Goal: Check status: Check status

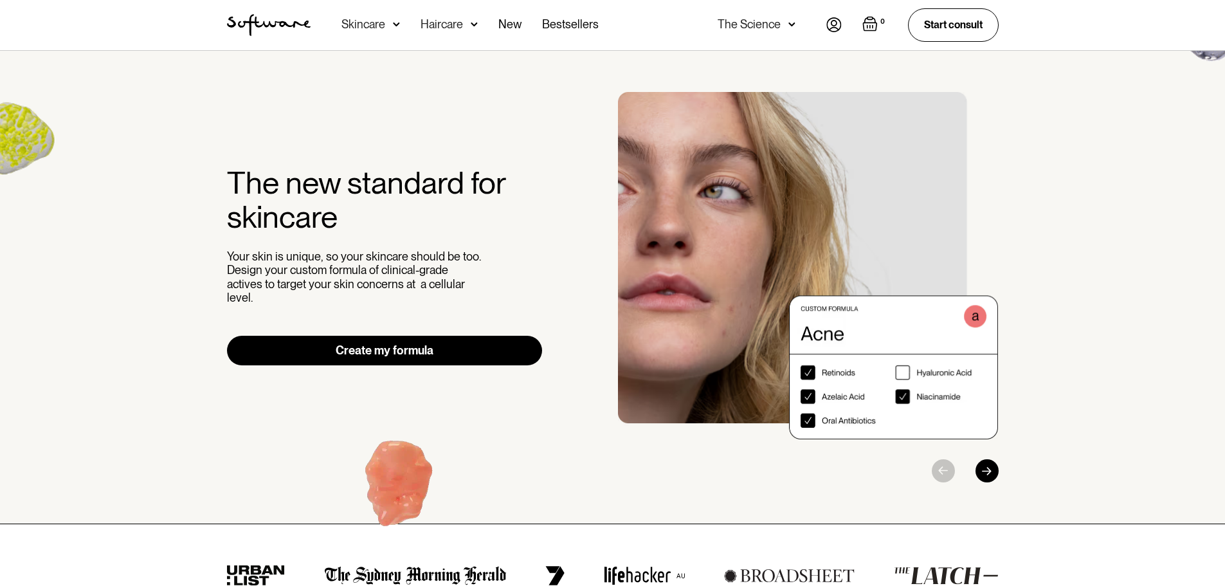
click at [830, 23] on img at bounding box center [834, 24] width 15 height 15
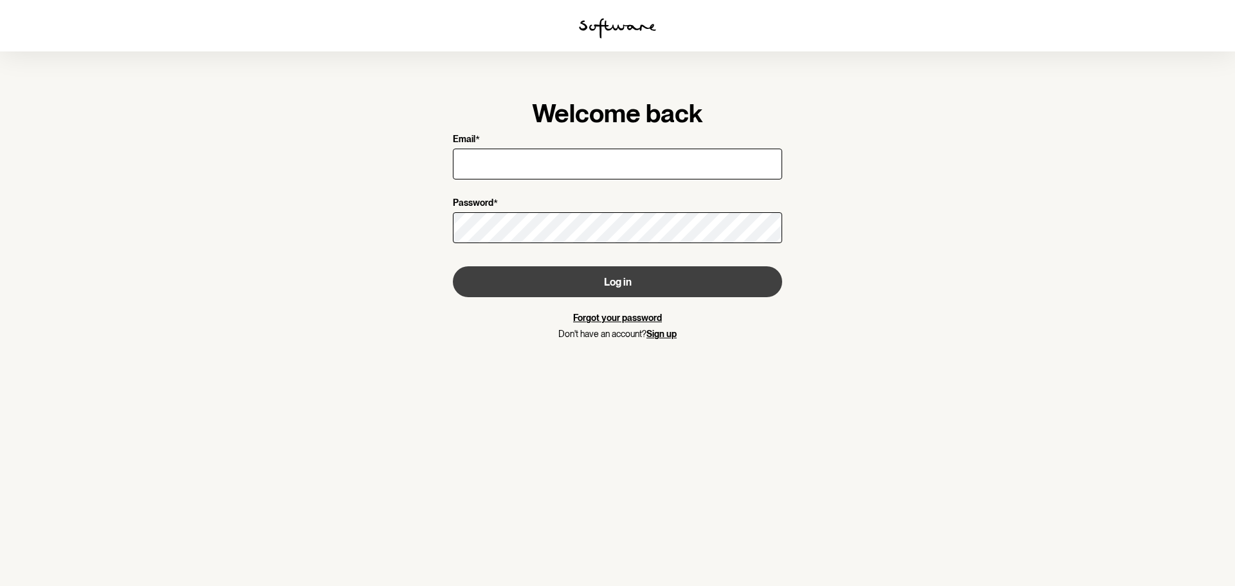
type input "[EMAIL_ADDRESS][DOMAIN_NAME]"
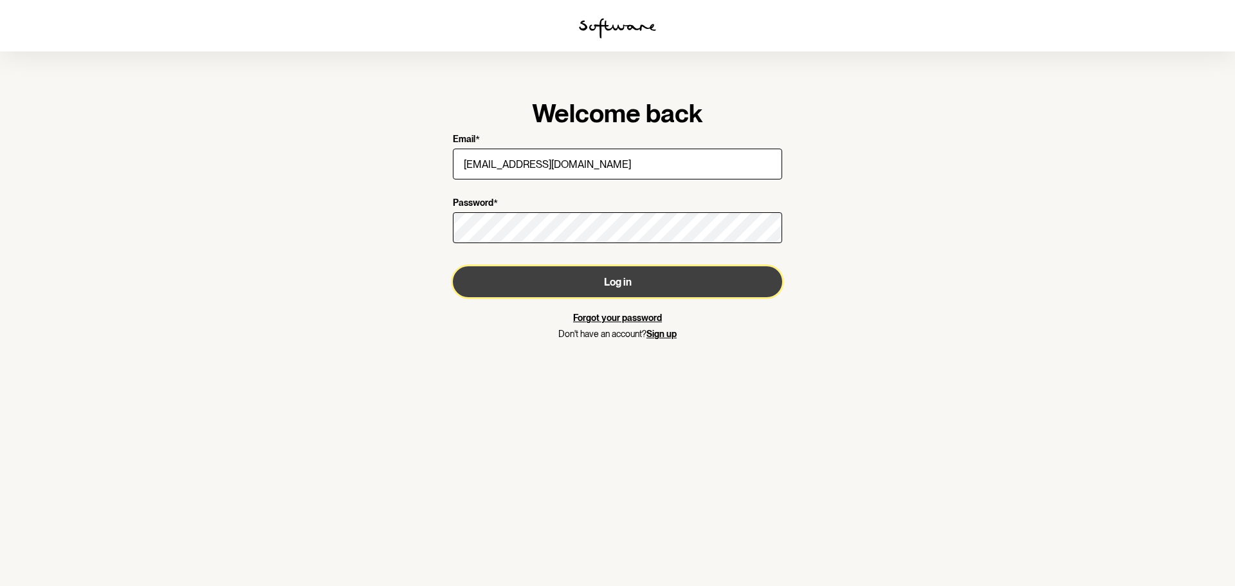
click at [539, 274] on button "Log in" at bounding box center [617, 281] width 329 height 31
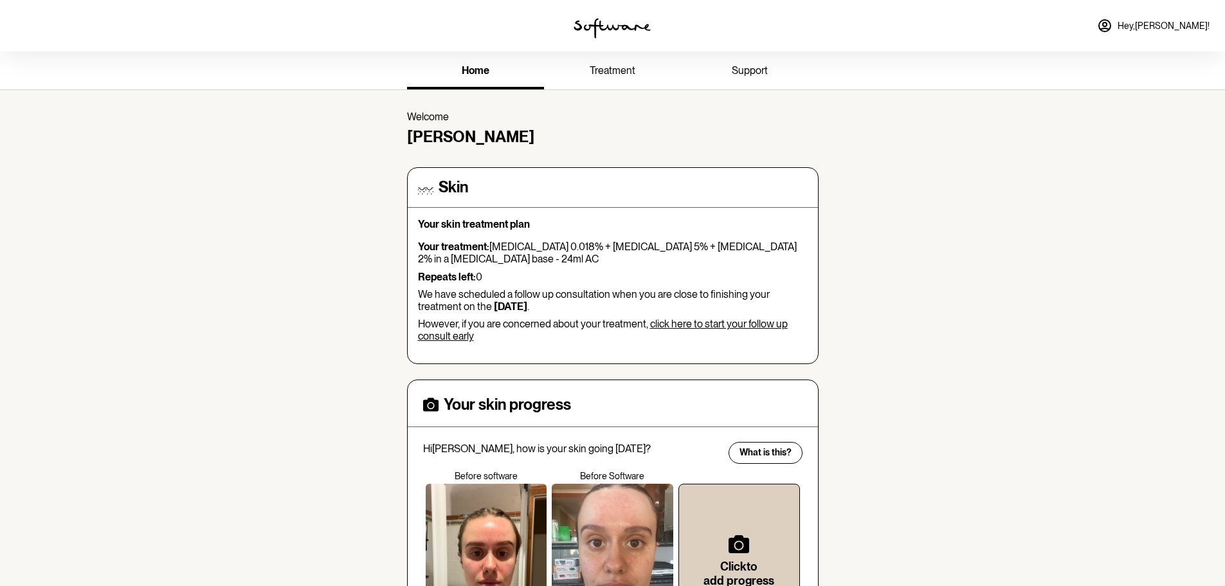
click at [623, 291] on p "We have scheduled a follow up consultation when you are close to finishing your…" at bounding box center [613, 300] width 390 height 24
click at [654, 244] on p "Your treatment: [MEDICAL_DATA] 0.018% + [MEDICAL_DATA] 5% + [MEDICAL_DATA] 2% i…" at bounding box center [613, 253] width 390 height 24
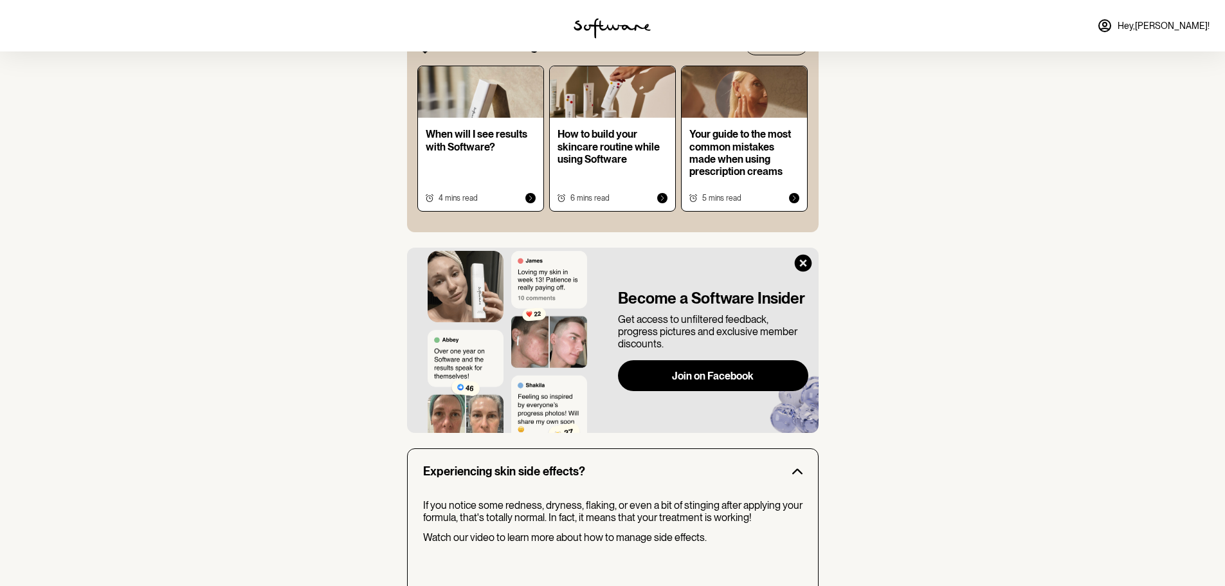
scroll to position [708, 0]
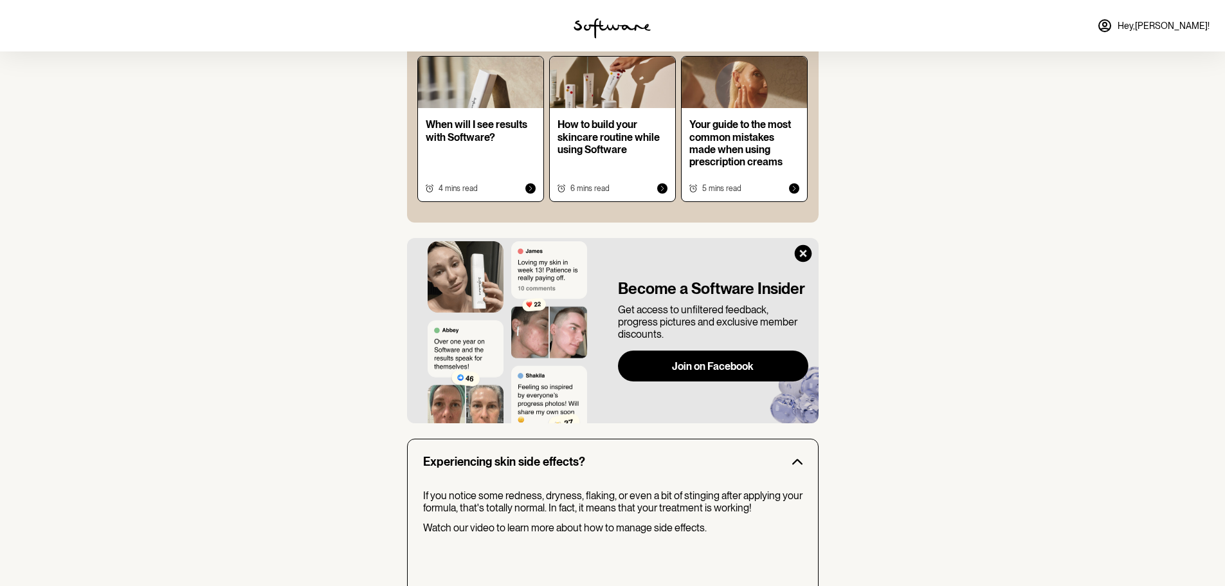
click at [999, 203] on div "home treatment support Welcome [PERSON_NAME] Skin Your skin treatment plan Your…" at bounding box center [612, 58] width 1225 height 1428
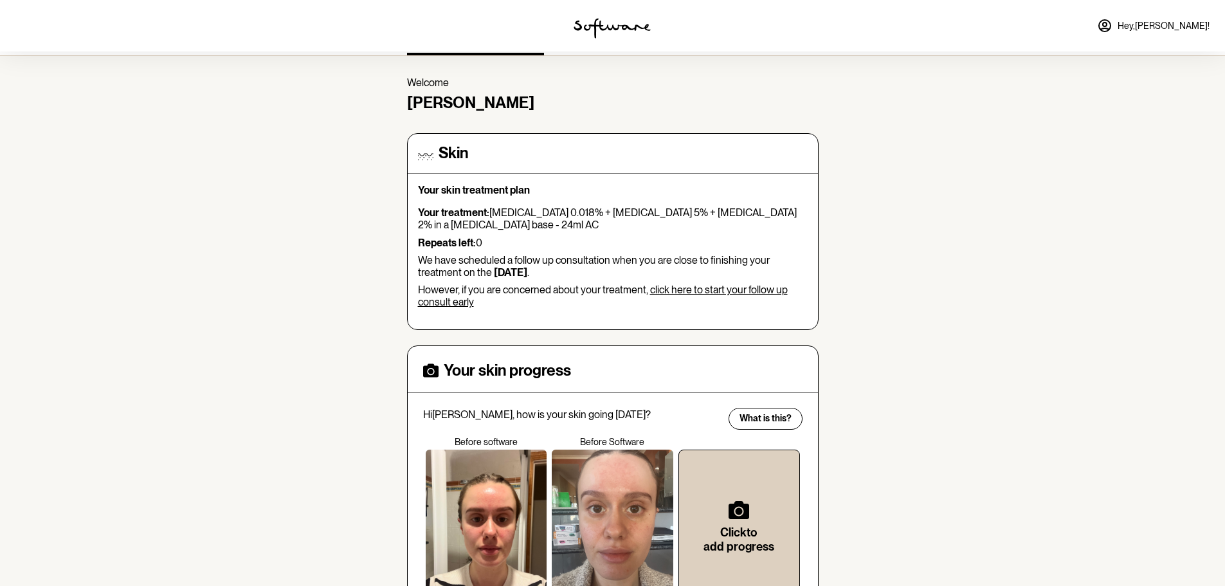
scroll to position [0, 0]
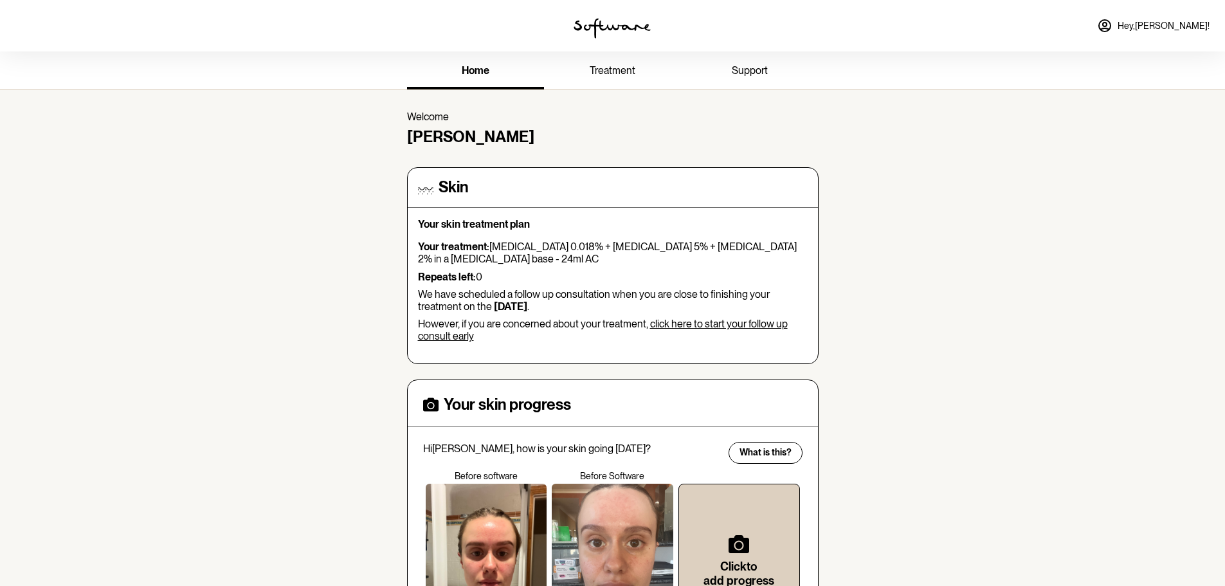
click at [612, 64] on link "treatment" at bounding box center [612, 71] width 137 height 35
